Goal: Task Accomplishment & Management: Manage account settings

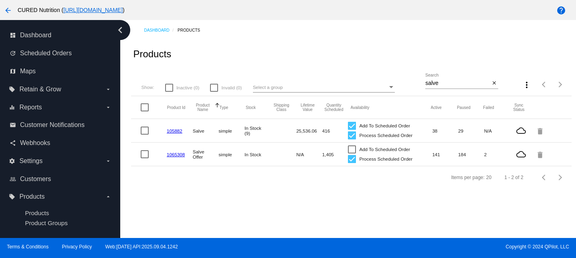
scroll to position [4, 0]
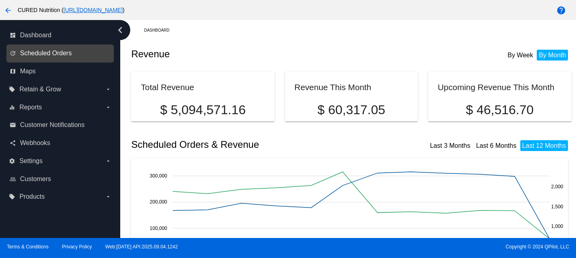
click at [56, 54] on span "Scheduled Orders" at bounding box center [46, 53] width 52 height 7
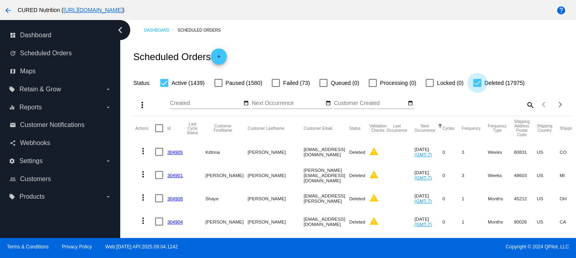
click at [474, 85] on div at bounding box center [478, 83] width 8 height 8
click at [477, 87] on input "Deleted (17975)" at bounding box center [477, 87] width 0 height 0
checkbox input "false"
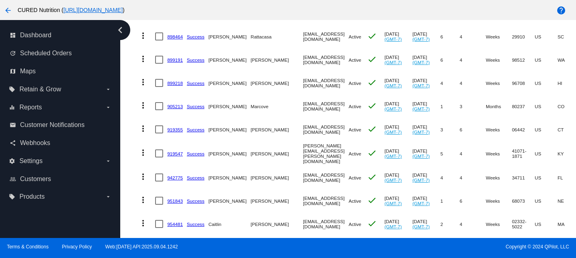
scroll to position [838, 0]
click at [176, 104] on link "905213" at bounding box center [175, 106] width 16 height 5
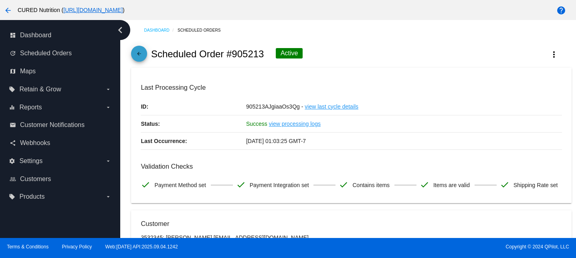
click at [137, 52] on mat-icon "arrow_back" at bounding box center [139, 56] width 10 height 10
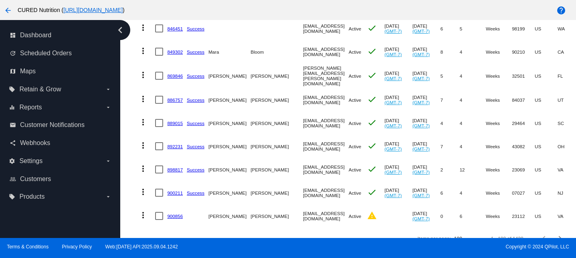
scroll to position [2251, 0]
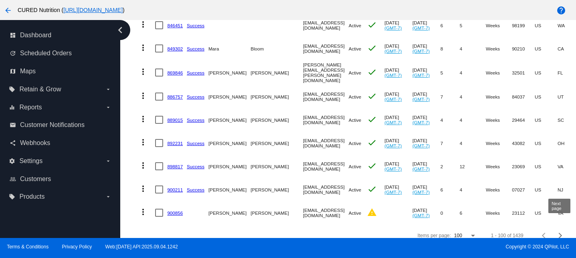
click at [559, 233] on div "Next page" at bounding box center [560, 236] width 6 height 6
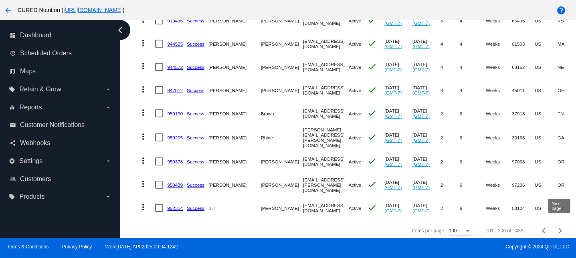
click at [563, 229] on span "Next page" at bounding box center [561, 231] width 16 height 4
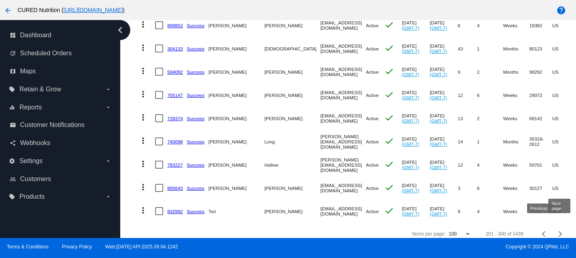
click at [563, 231] on button "Next page" at bounding box center [561, 234] width 16 height 16
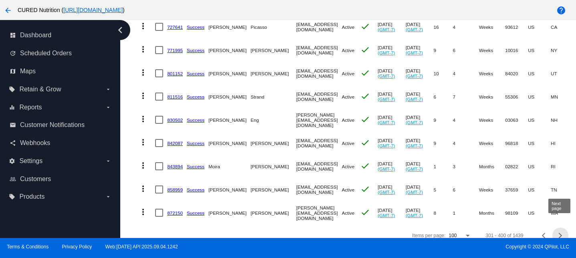
click at [559, 233] on div "Next page" at bounding box center [560, 236] width 6 height 6
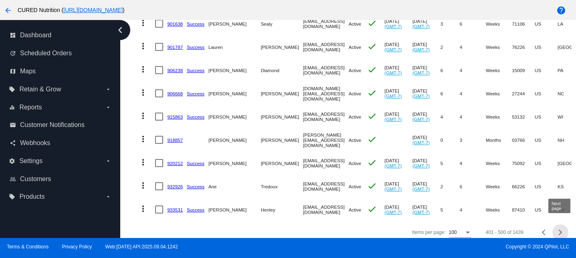
click at [562, 229] on button "Next page" at bounding box center [561, 233] width 16 height 16
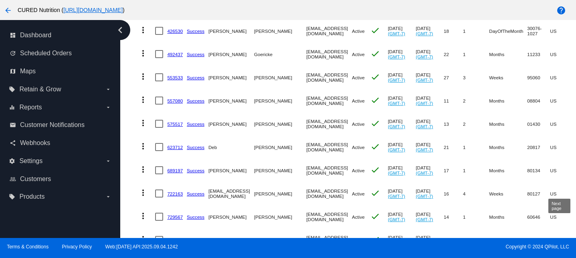
scroll to position [752, 0]
